Goal: Information Seeking & Learning: Check status

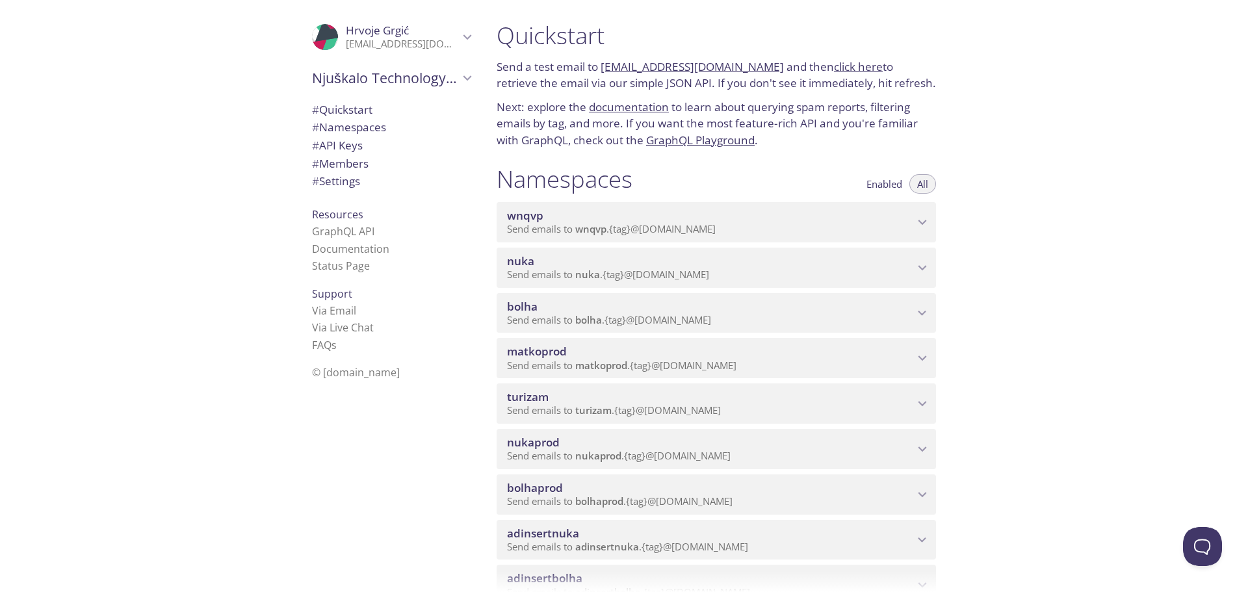
click at [680, 322] on span "Send emails to bolha . {tag} @[DOMAIN_NAME]" at bounding box center [609, 319] width 204 height 13
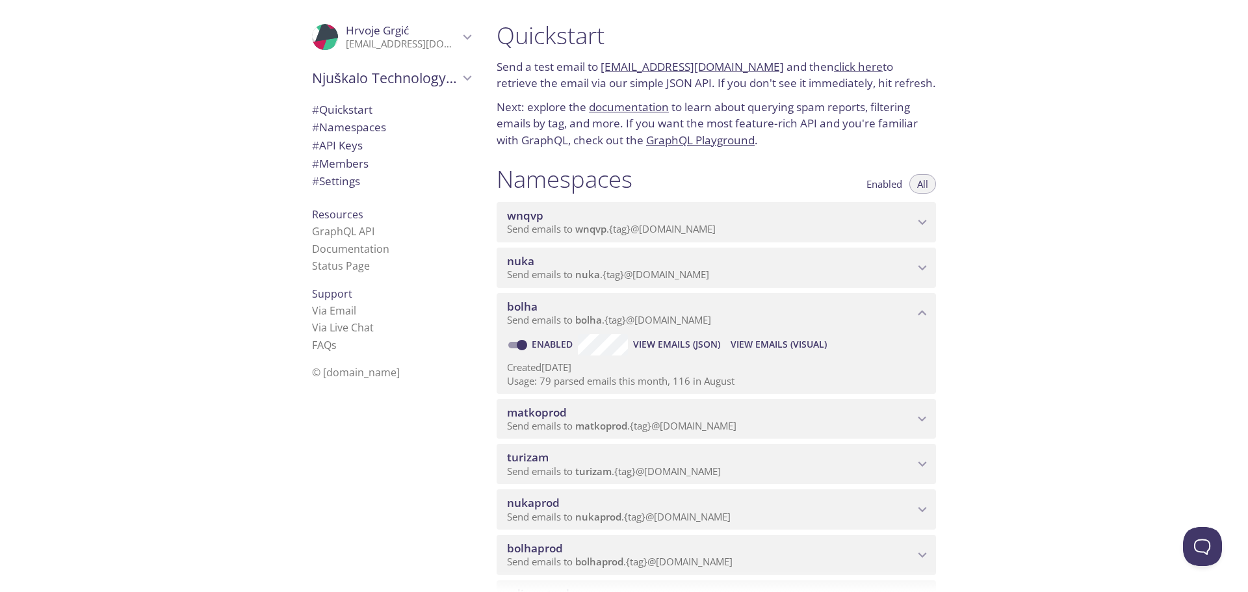
click at [790, 350] on span "View Emails (Visual)" at bounding box center [779, 345] width 96 height 16
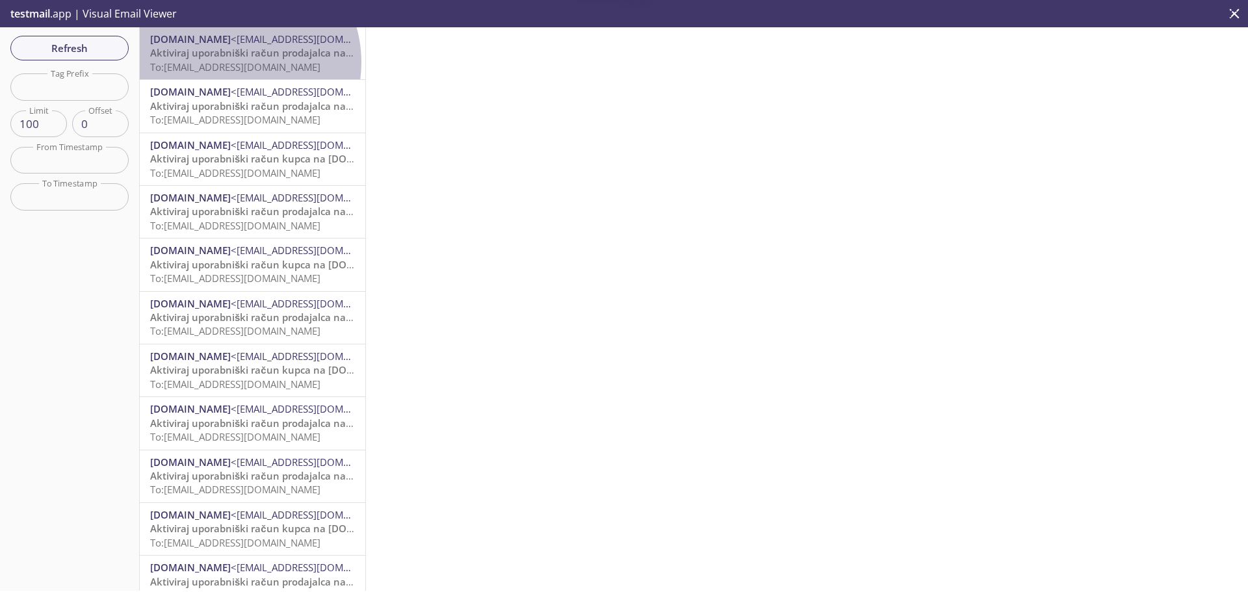
click at [233, 62] on span "To: [EMAIL_ADDRESS][DOMAIN_NAME]" at bounding box center [235, 66] width 170 height 13
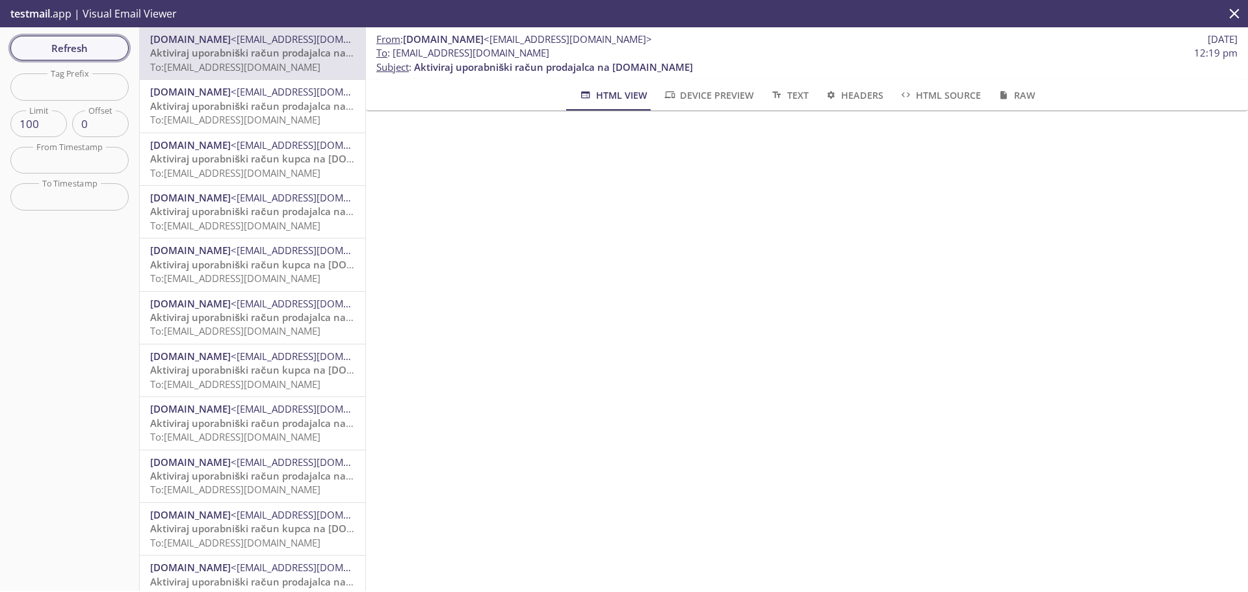
click at [98, 46] on span "Refresh" at bounding box center [70, 48] width 98 height 17
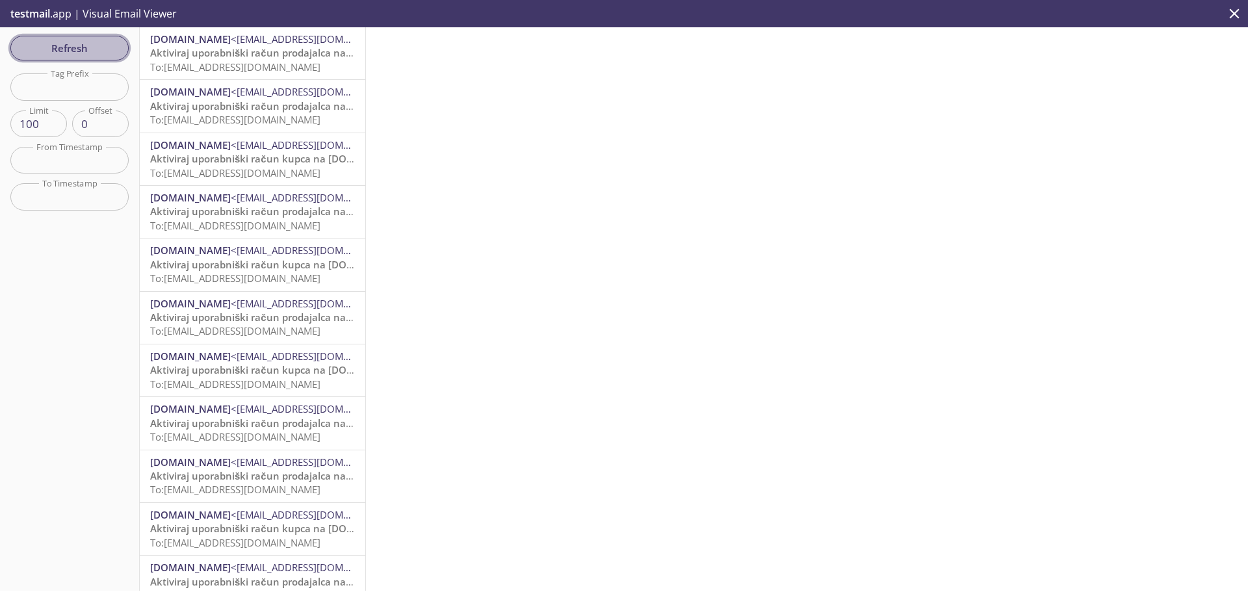
click at [86, 50] on span "Refresh" at bounding box center [70, 48] width 98 height 17
click at [233, 53] on span "Dodatno preverjanje prijave v [DOMAIN_NAME]" at bounding box center [261, 52] width 223 height 13
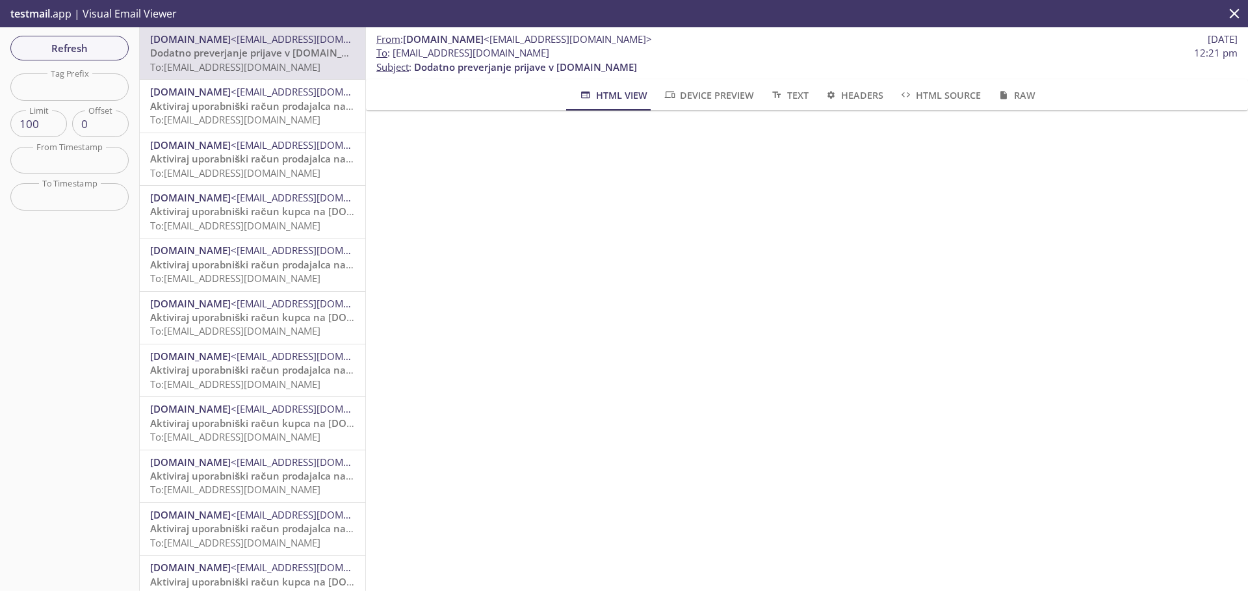
click at [109, 53] on span "Refresh" at bounding box center [70, 48] width 98 height 17
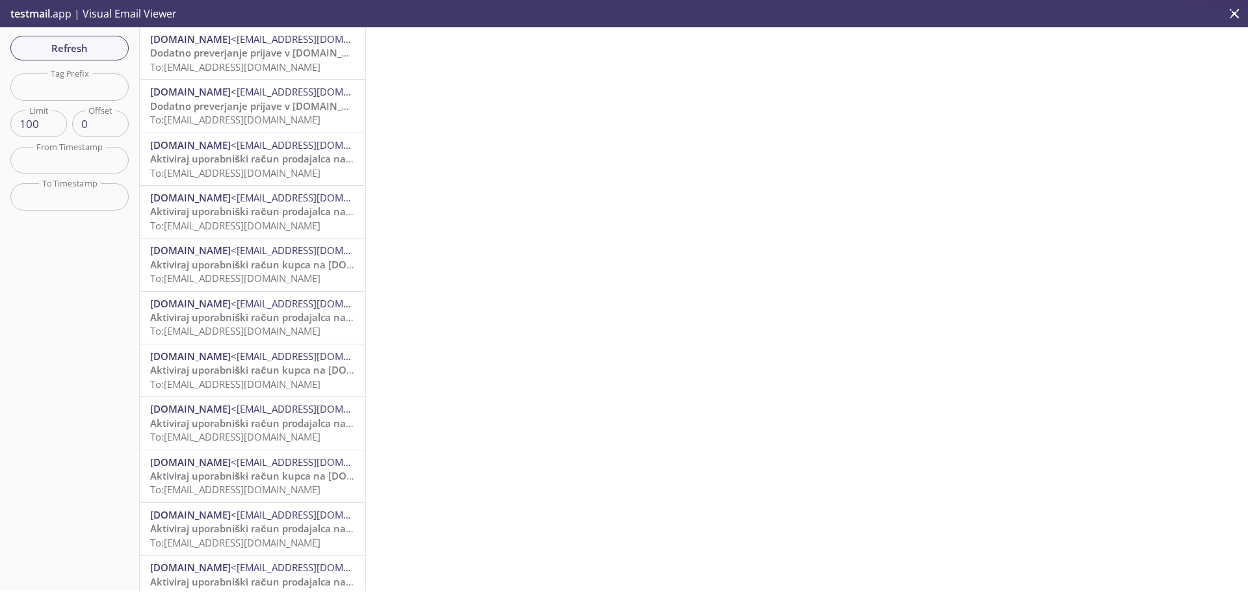
click at [250, 62] on span "To: [EMAIL_ADDRESS][DOMAIN_NAME]" at bounding box center [235, 66] width 170 height 13
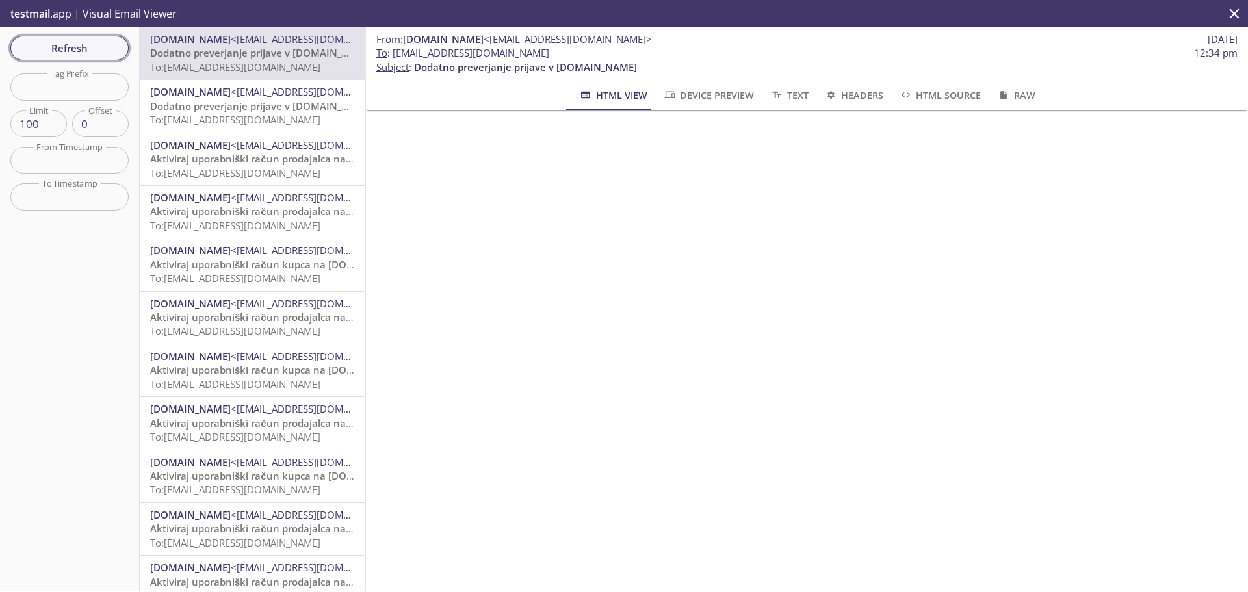
click at [102, 41] on span "Refresh" at bounding box center [70, 48] width 98 height 17
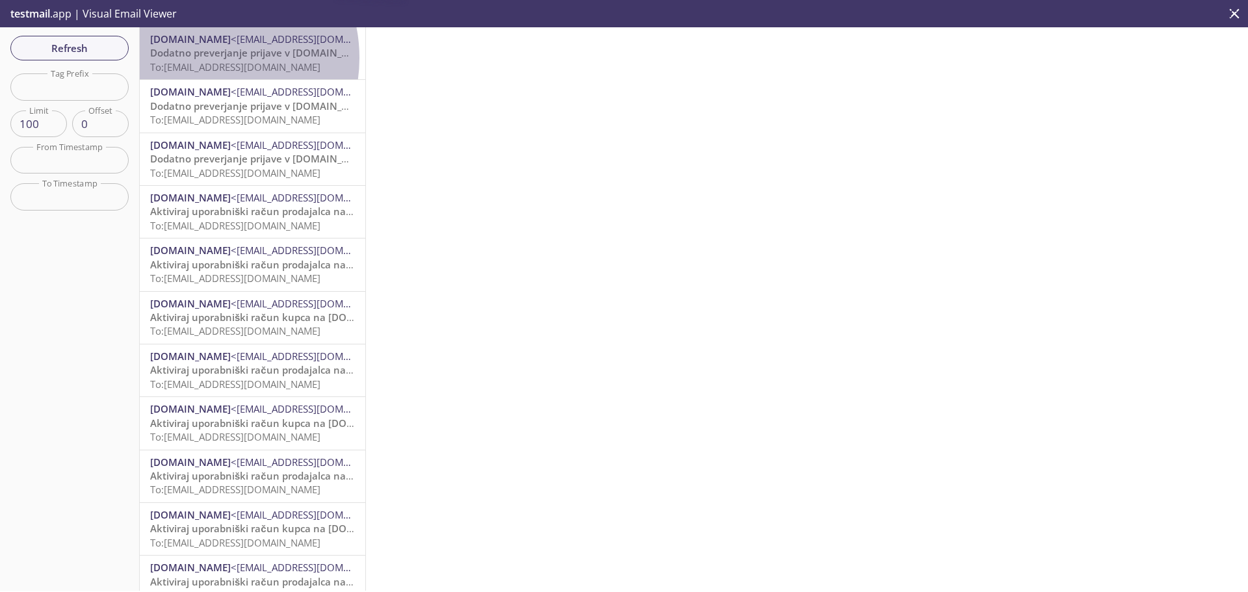
click at [201, 58] on span "Dodatno preverjanje prijave v [DOMAIN_NAME]" at bounding box center [261, 52] width 223 height 13
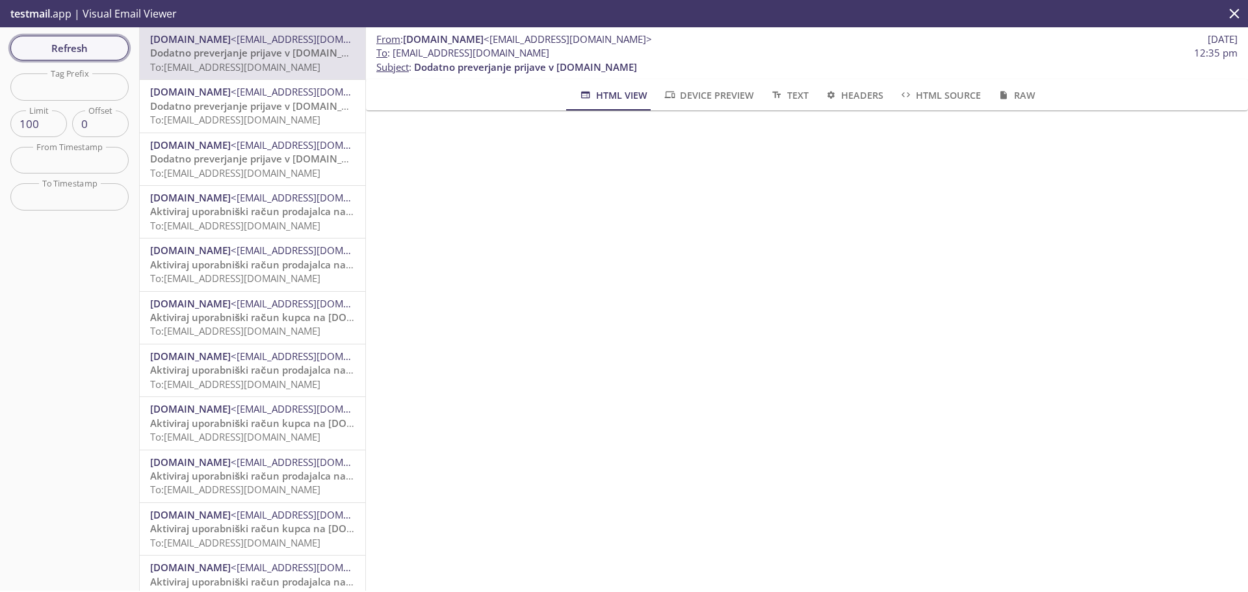
click at [75, 42] on span "Refresh" at bounding box center [70, 48] width 98 height 17
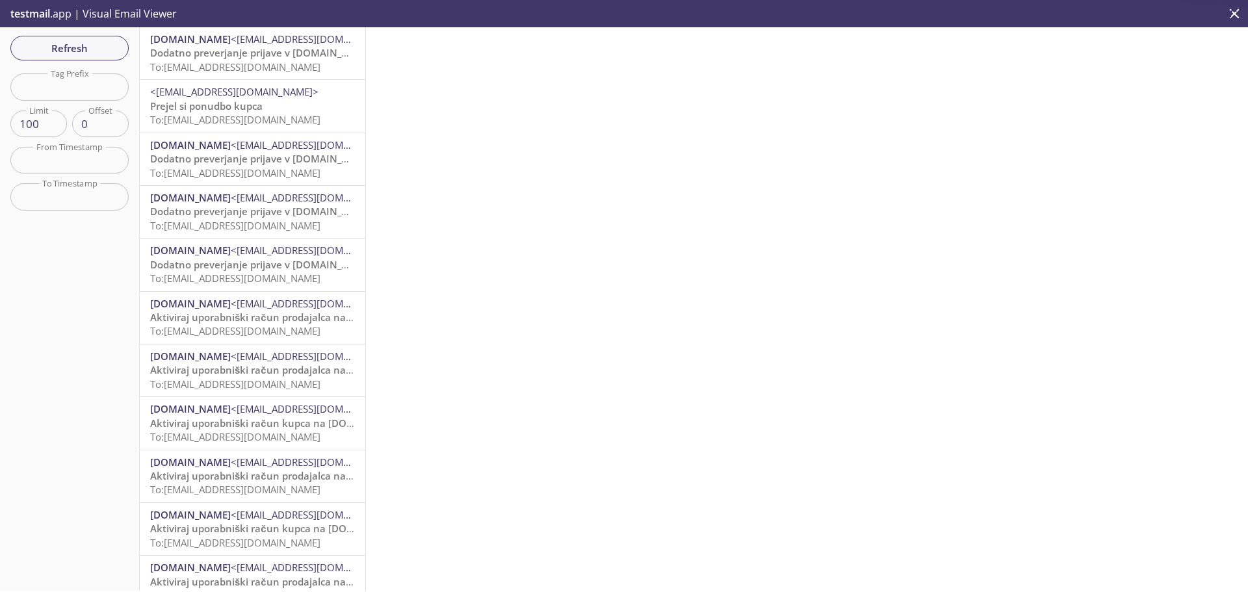
click at [236, 57] on span "Dodatno preverjanje prijave v [DOMAIN_NAME]" at bounding box center [261, 52] width 223 height 13
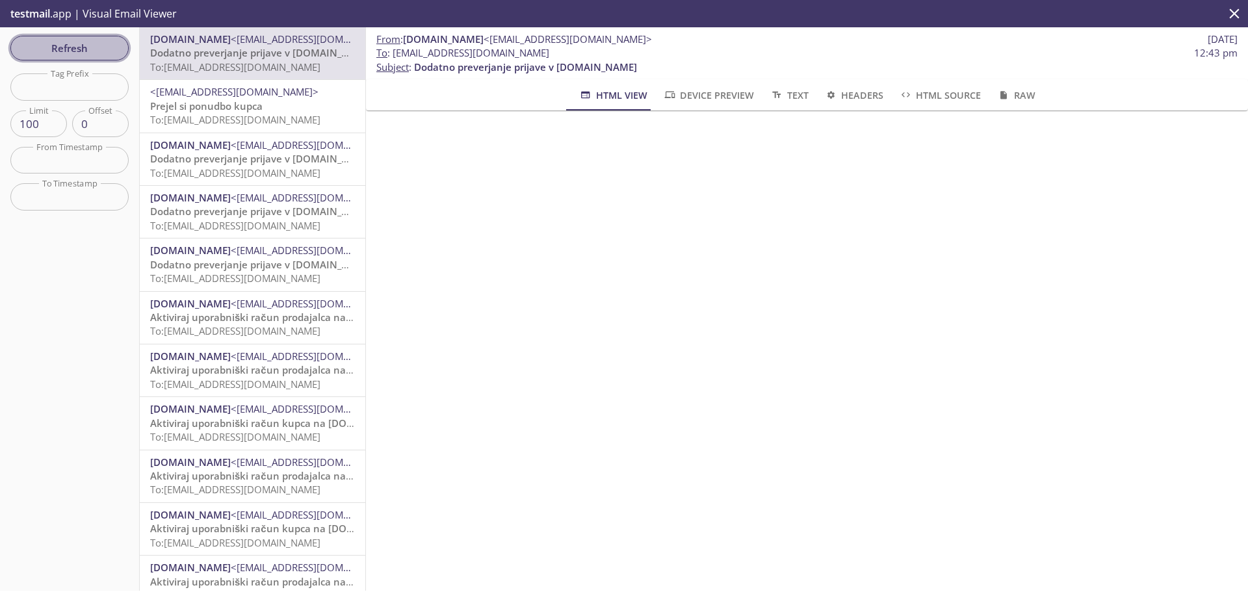
click at [90, 42] on span "Refresh" at bounding box center [70, 48] width 98 height 17
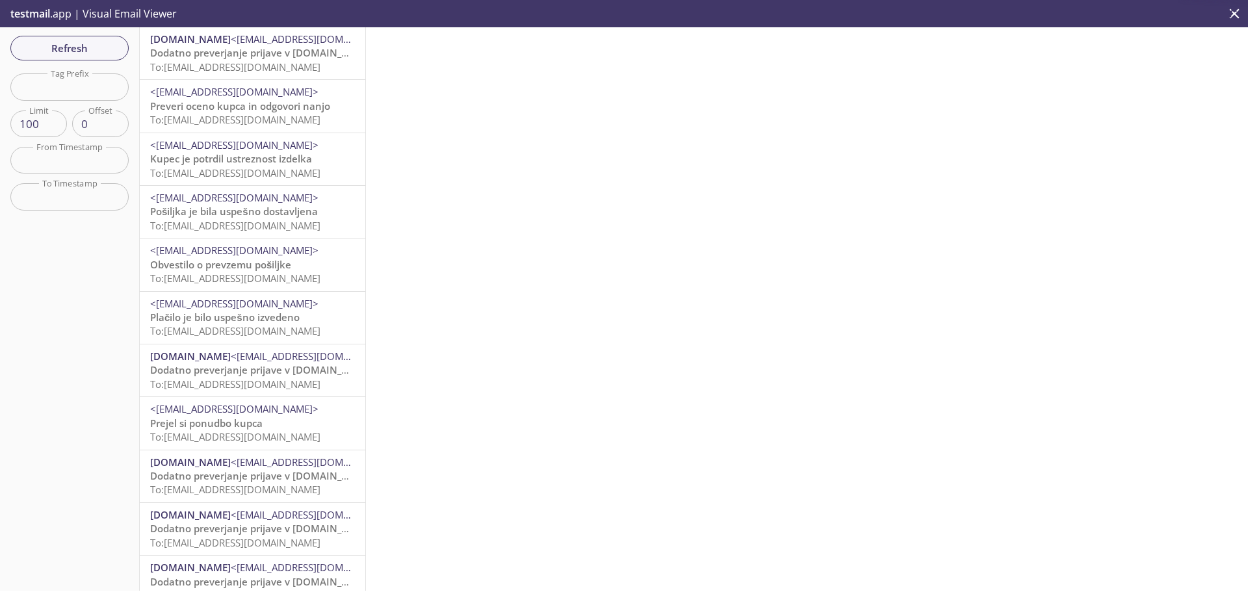
click at [230, 55] on span "Dodatno preverjanje prijave v [DOMAIN_NAME]" at bounding box center [261, 52] width 223 height 13
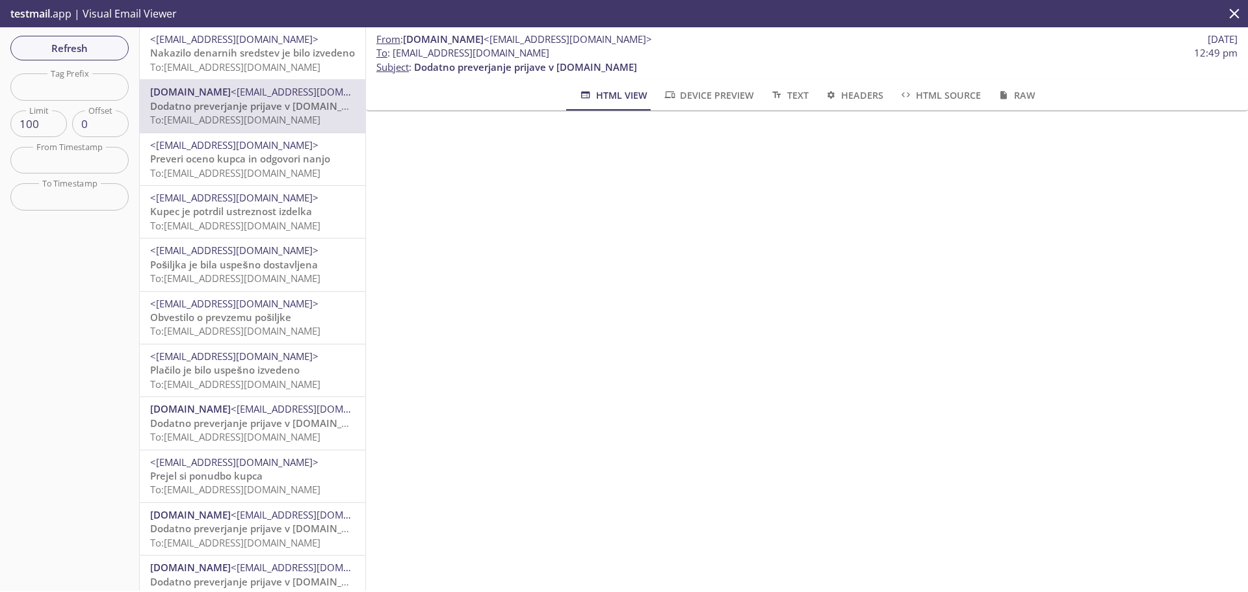
click at [55, 30] on div "Refresh Filters Tag Prefix Tag Prefix Limit 100 Limit Offset 0 Offset From Time…" at bounding box center [70, 309] width 140 height 564
click at [57, 40] on span "Refresh" at bounding box center [70, 48] width 98 height 17
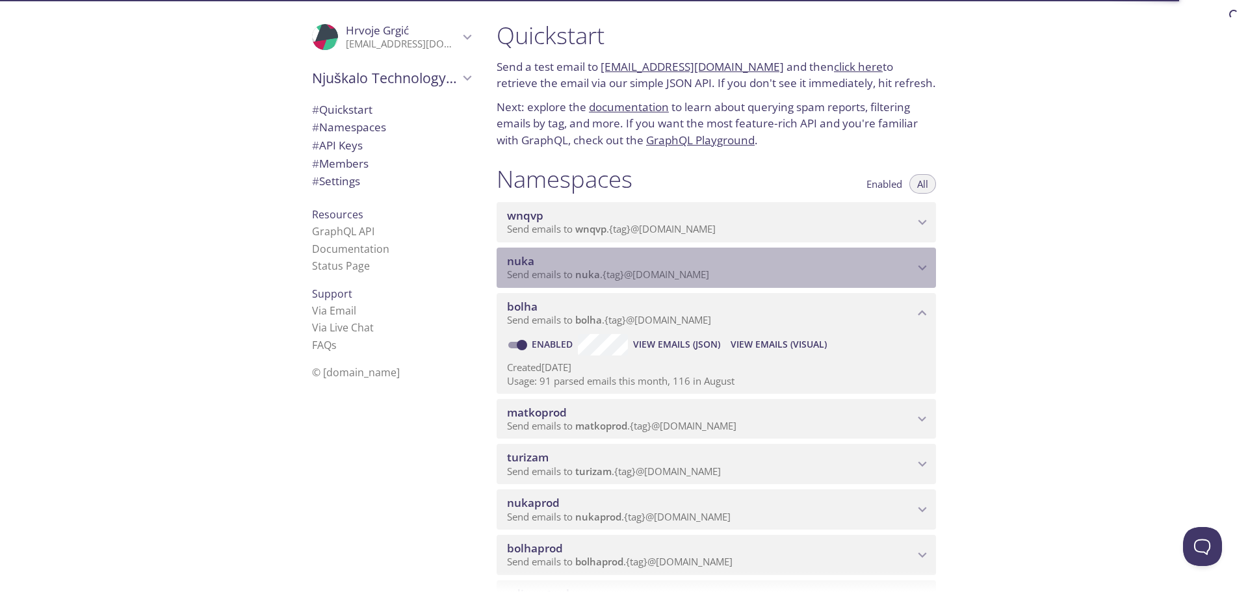
click at [923, 263] on icon "nuka namespace" at bounding box center [922, 267] width 17 height 17
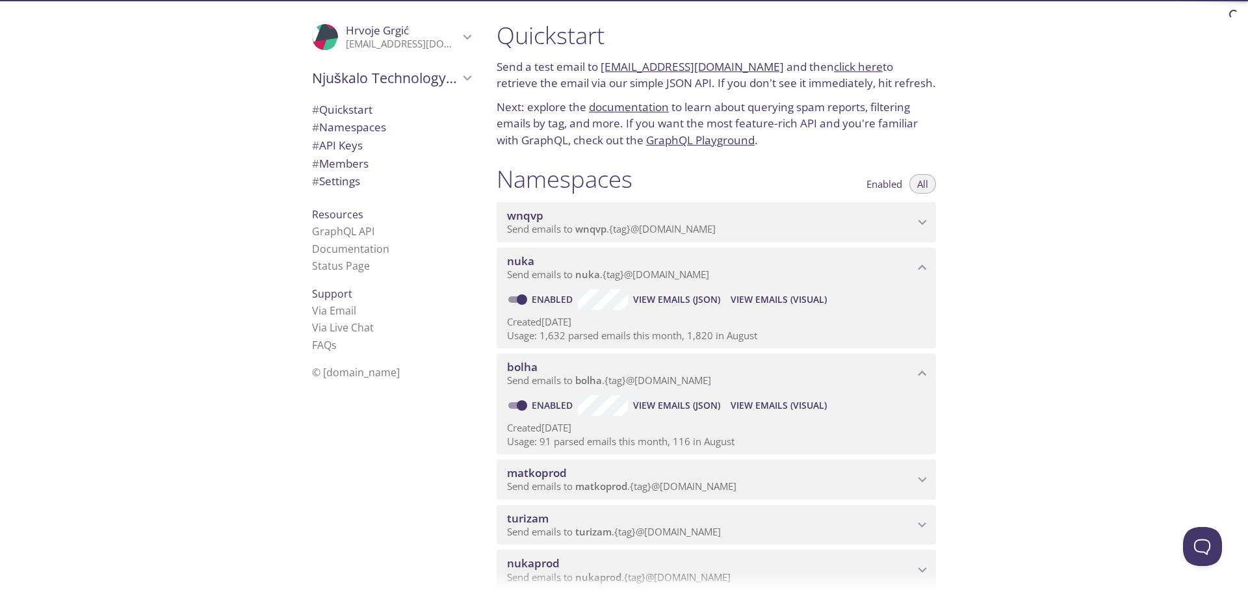
click at [772, 293] on span "View Emails (Visual)" at bounding box center [779, 300] width 96 height 16
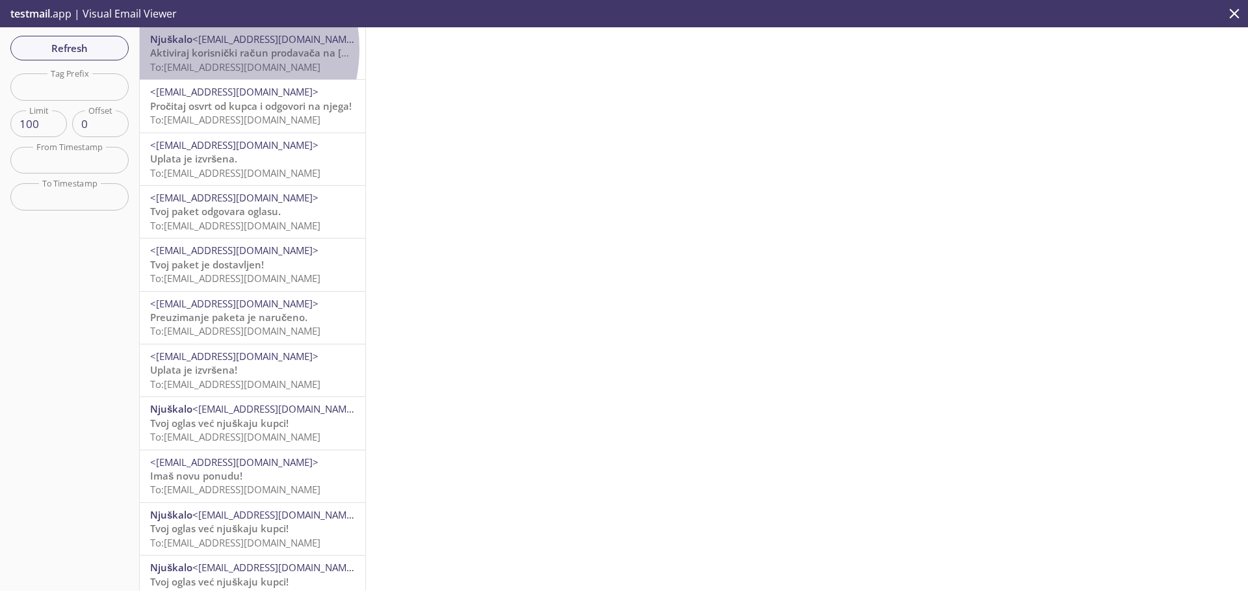
click at [209, 49] on span "Aktiviraj korisnički račun prodavača na [GEOGRAPHIC_DATA]" at bounding box center [293, 52] width 287 height 13
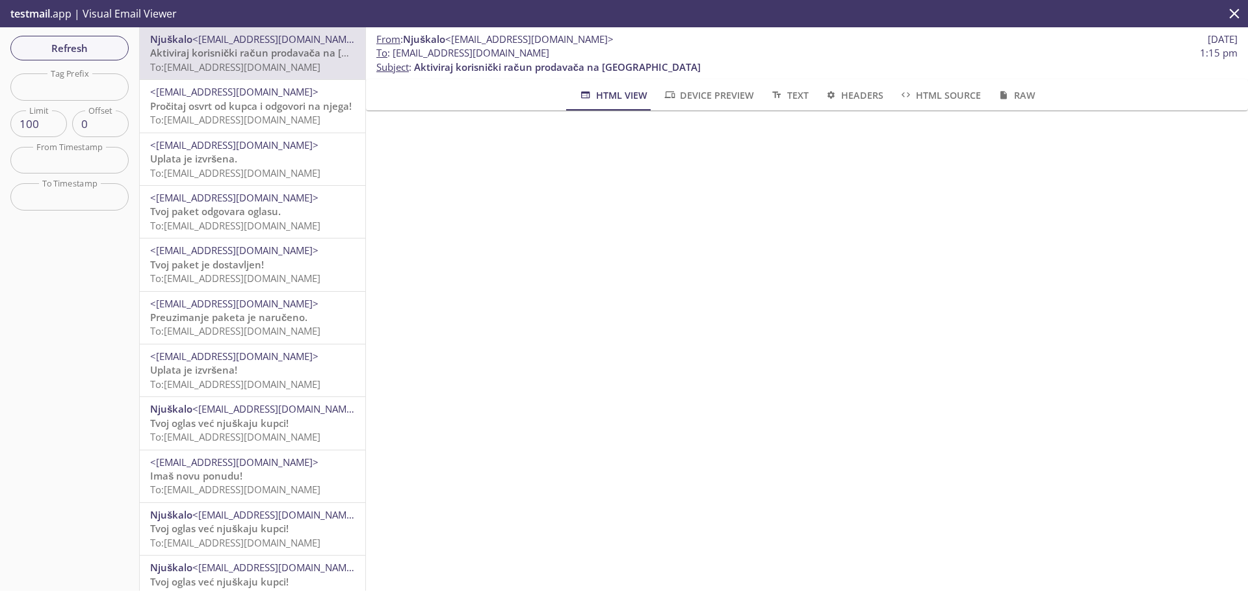
click at [212, 107] on span "Pročitaj osvrt od kupca i odgovori na njega!" at bounding box center [251, 105] width 202 height 13
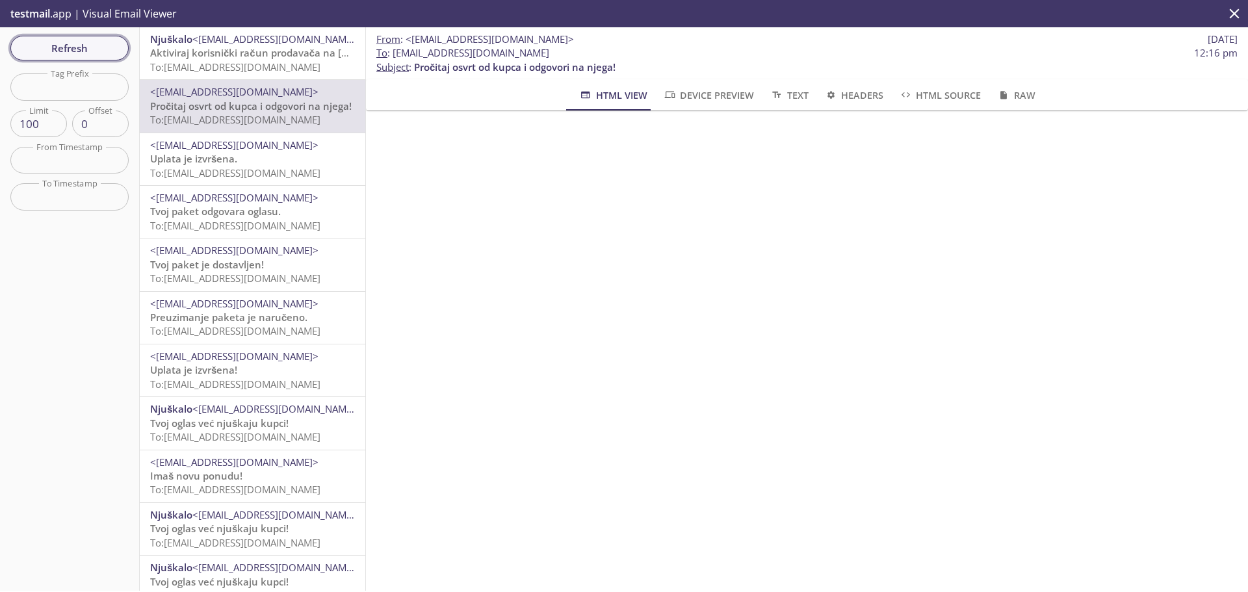
click at [77, 51] on span "Refresh" at bounding box center [70, 48] width 98 height 17
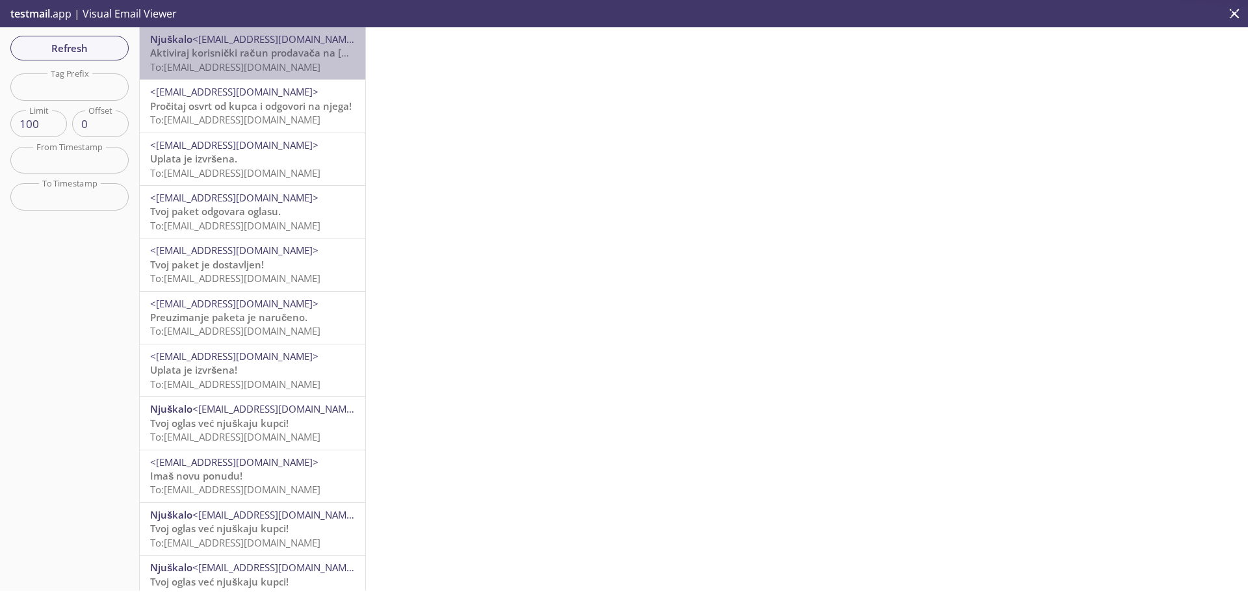
click at [252, 56] on span "Aktiviraj korisnički račun prodavača na [GEOGRAPHIC_DATA]" at bounding box center [293, 52] width 287 height 13
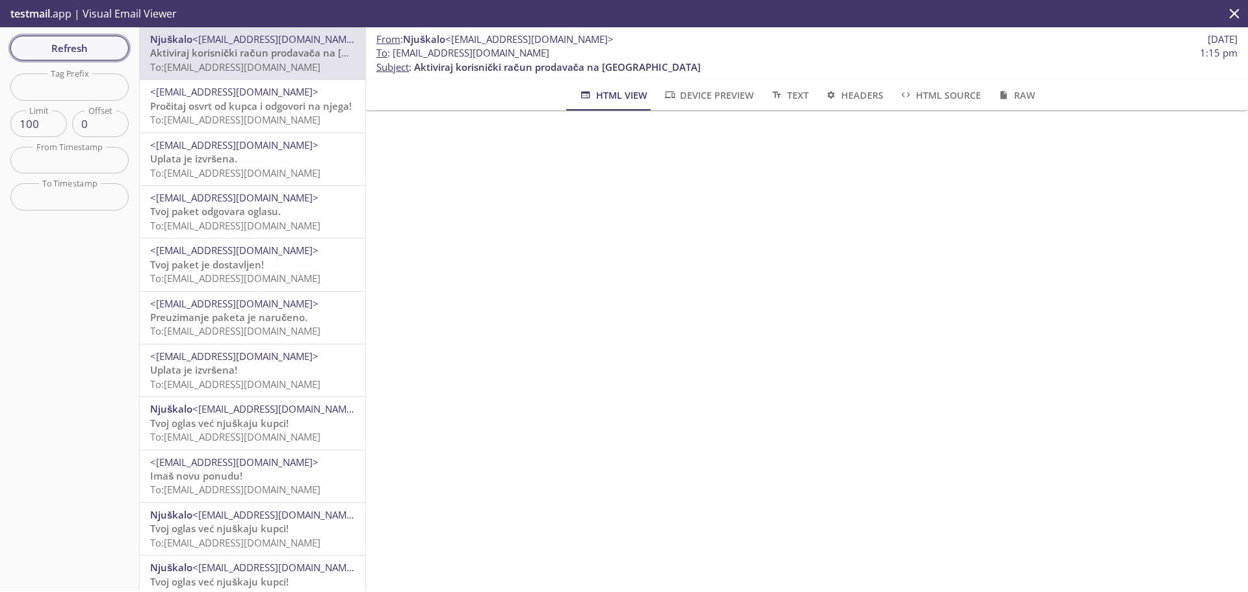
click at [65, 45] on span "Refresh" at bounding box center [70, 48] width 98 height 17
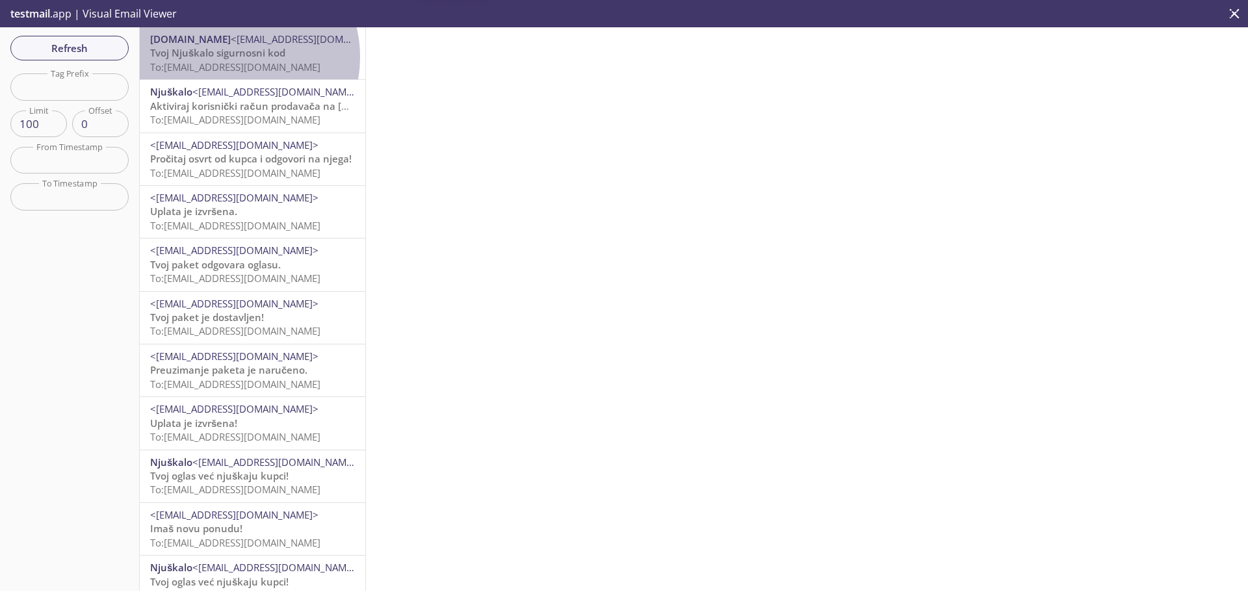
click at [232, 57] on span "Tvoj Njuškalo sigurnosni kod" at bounding box center [217, 52] width 135 height 13
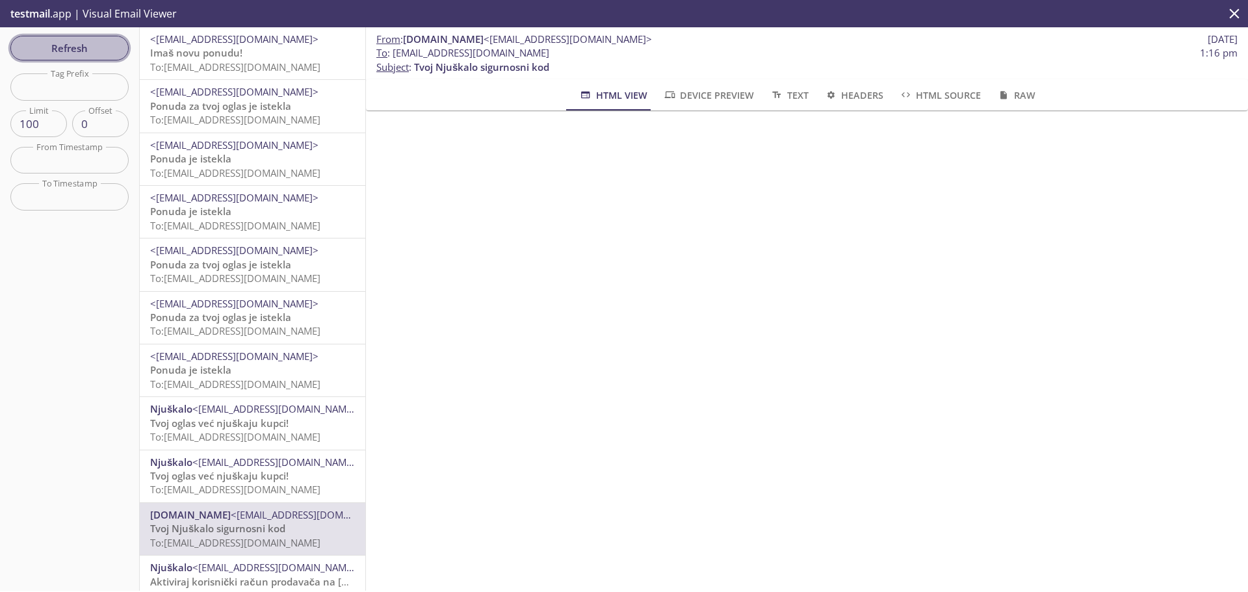
click at [76, 38] on button "Refresh" at bounding box center [69, 48] width 118 height 25
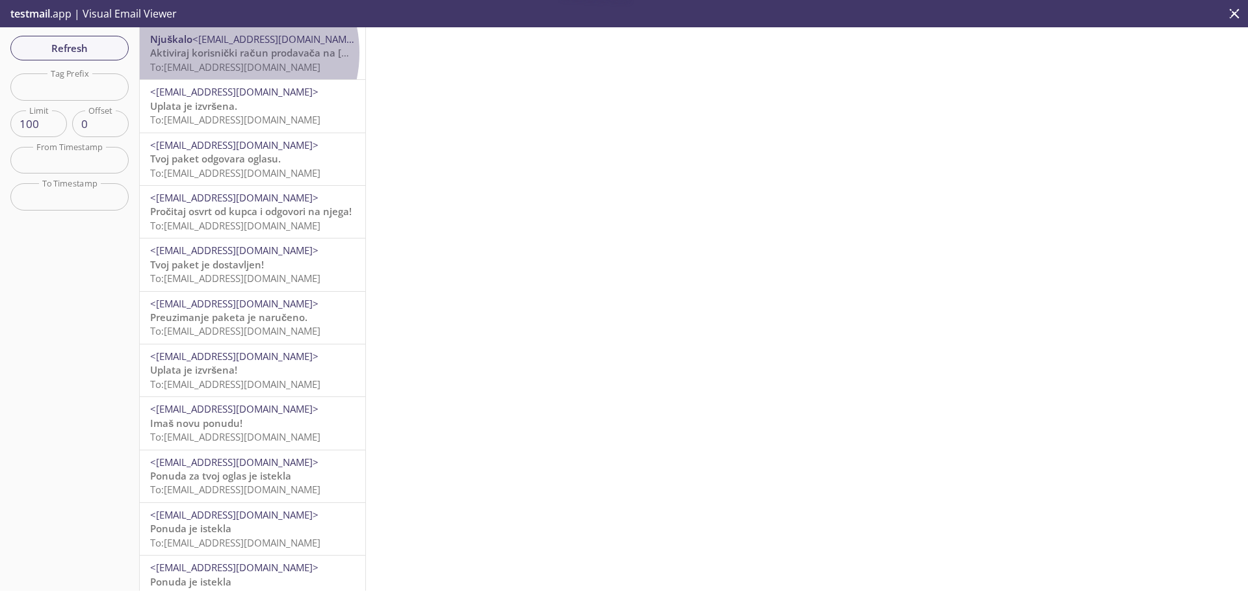
click at [231, 53] on span "Aktiviraj korisnički račun prodavača na [GEOGRAPHIC_DATA]" at bounding box center [293, 52] width 287 height 13
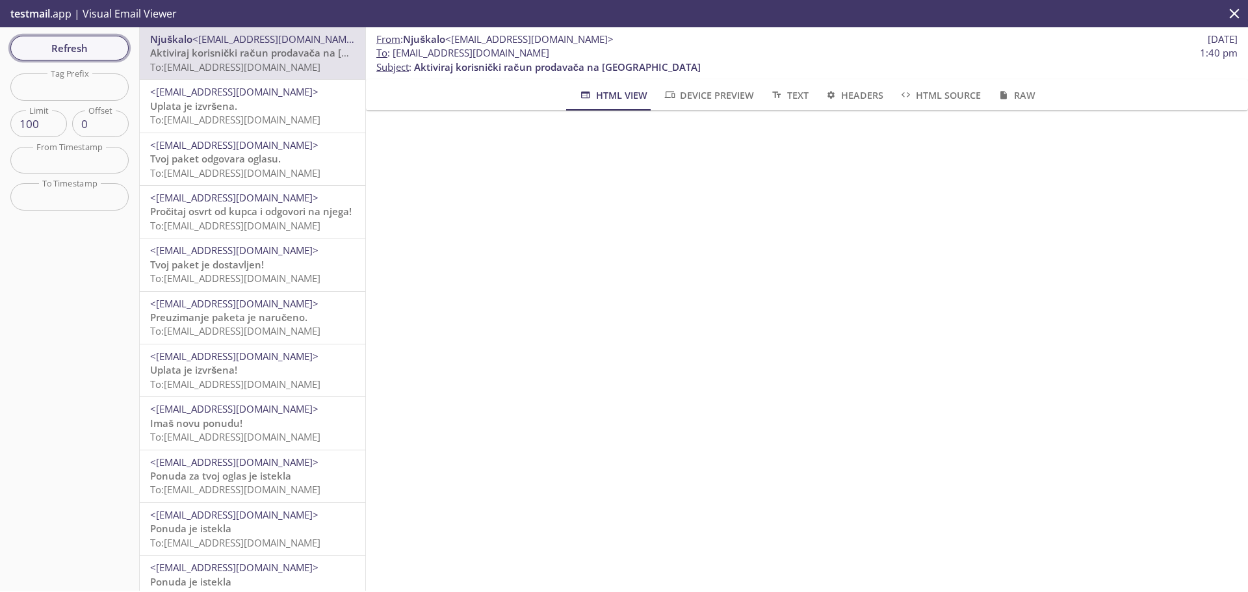
click at [82, 36] on button "Refresh" at bounding box center [69, 48] width 118 height 25
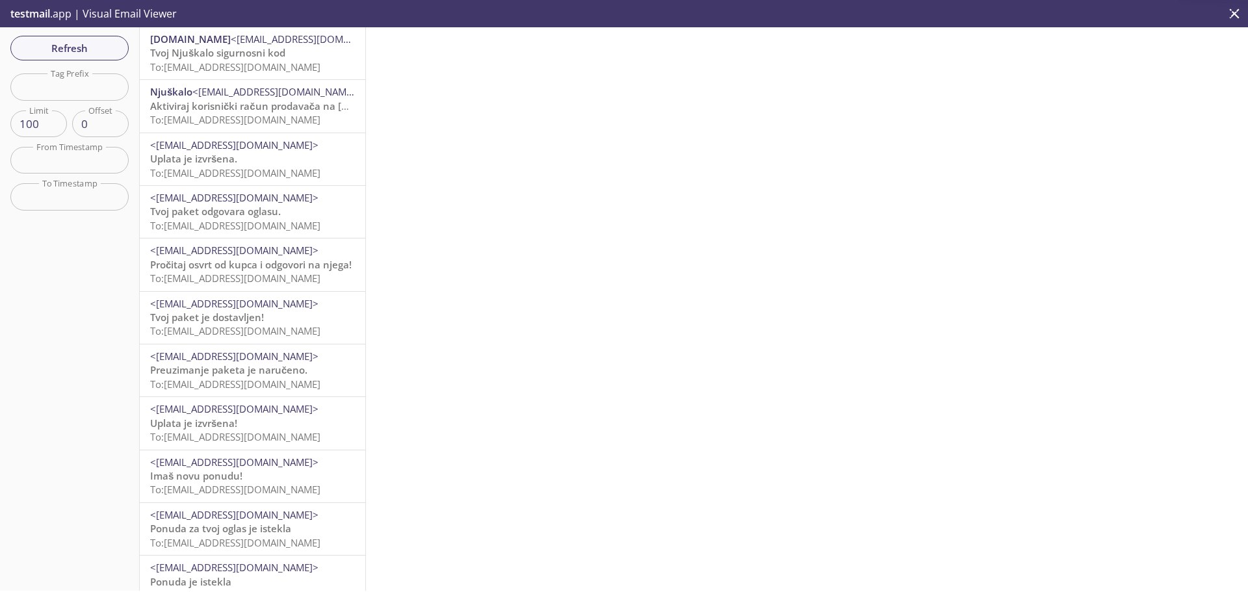
click at [231, 42] on span "<[EMAIL_ADDRESS][DOMAIN_NAME]>" at bounding box center [315, 39] width 168 height 13
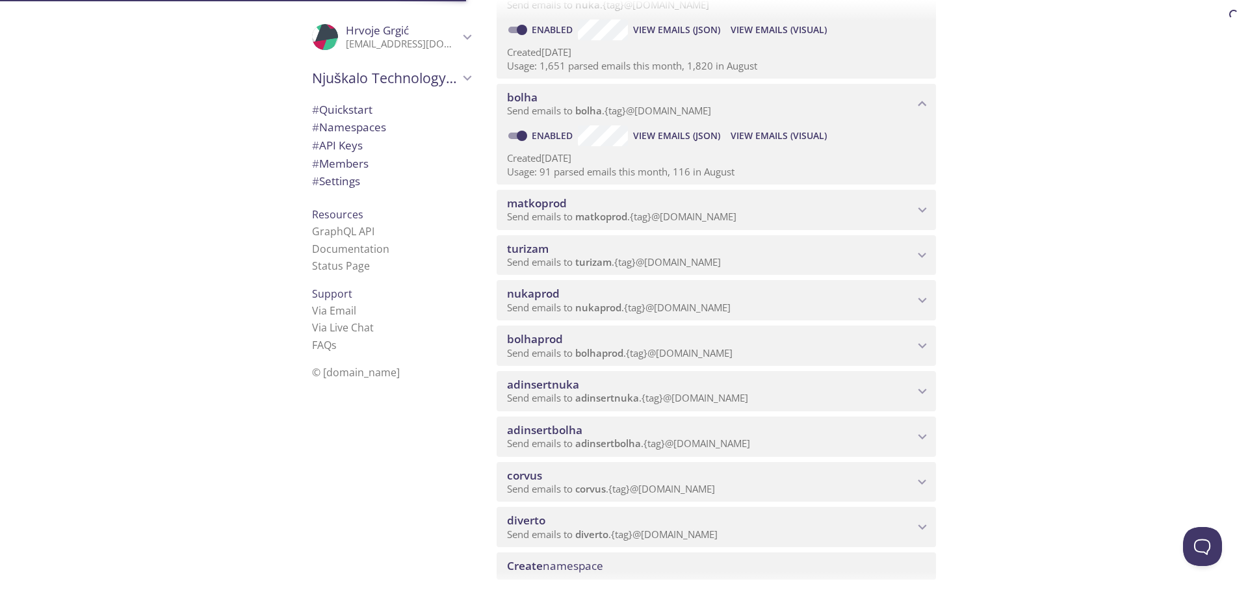
scroll to position [434, 0]
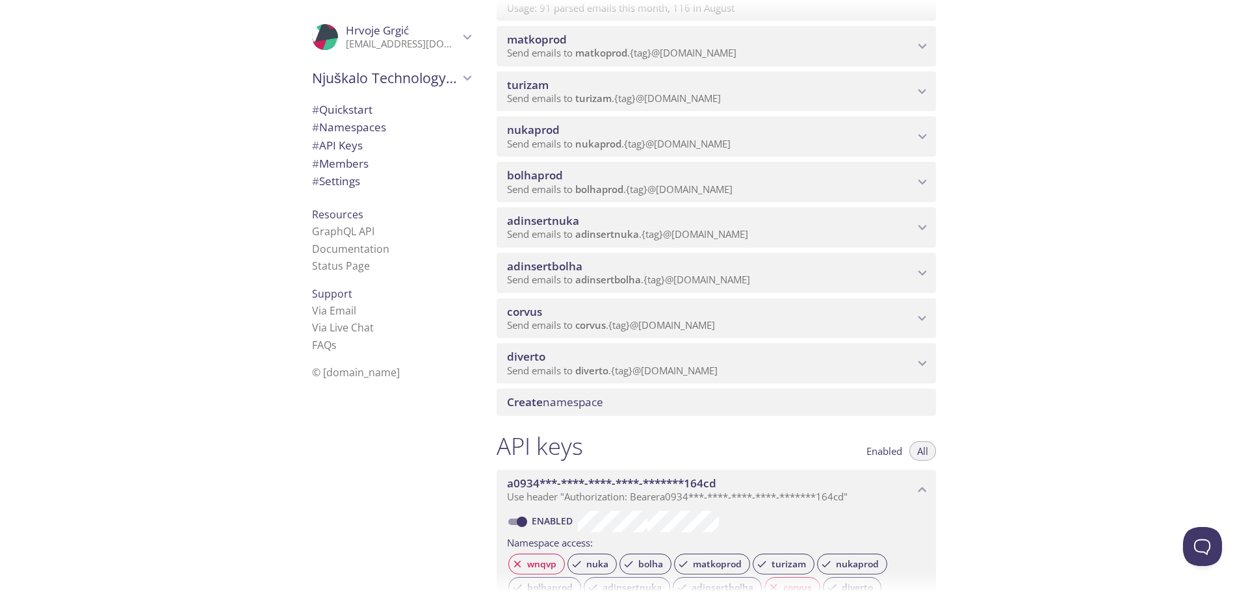
click at [926, 269] on icon "adinsertbolha namespace" at bounding box center [922, 273] width 17 height 17
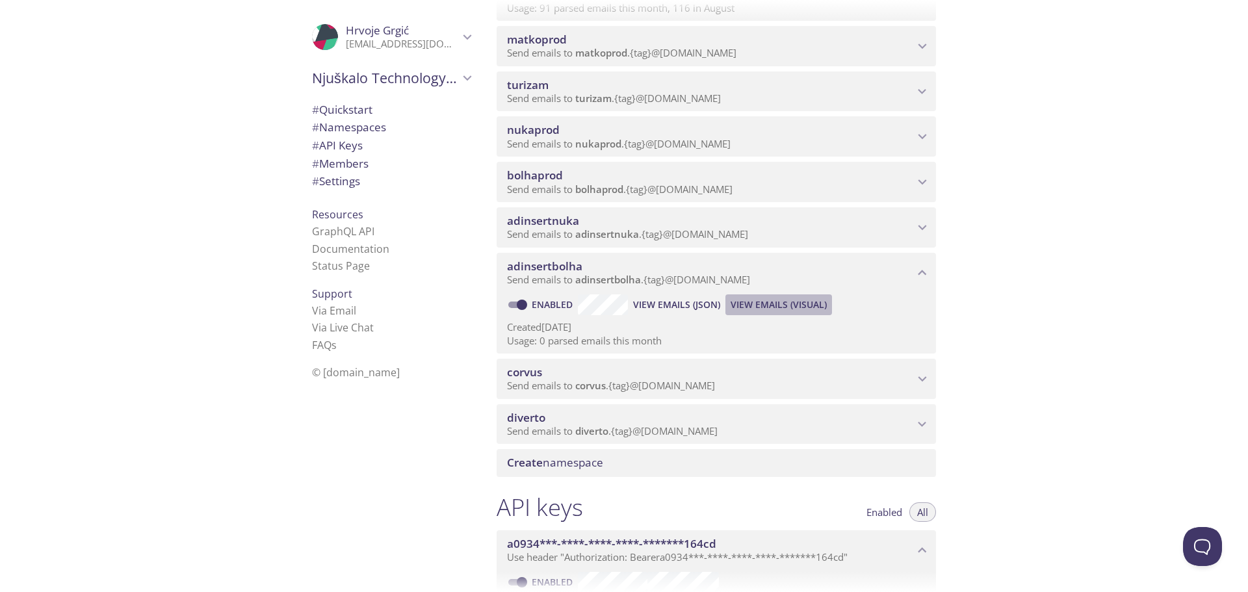
click at [768, 305] on span "View Emails (Visual)" at bounding box center [779, 305] width 96 height 16
